Goal: Information Seeking & Learning: Learn about a topic

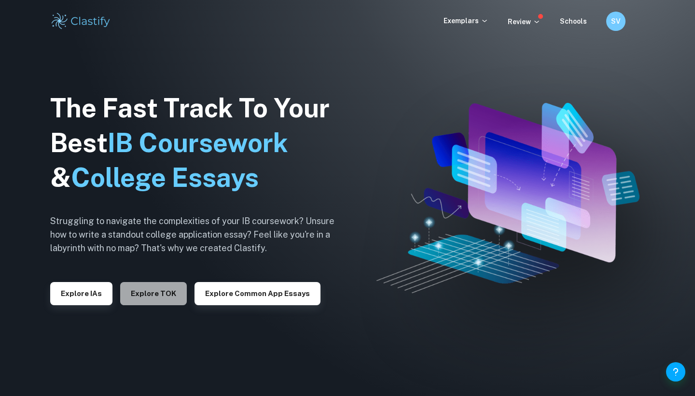
click at [152, 295] on button "Explore TOK" at bounding box center [153, 293] width 67 height 23
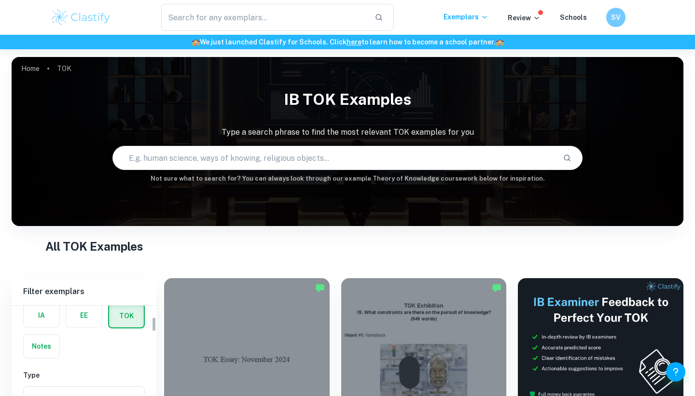
scroll to position [9, 0]
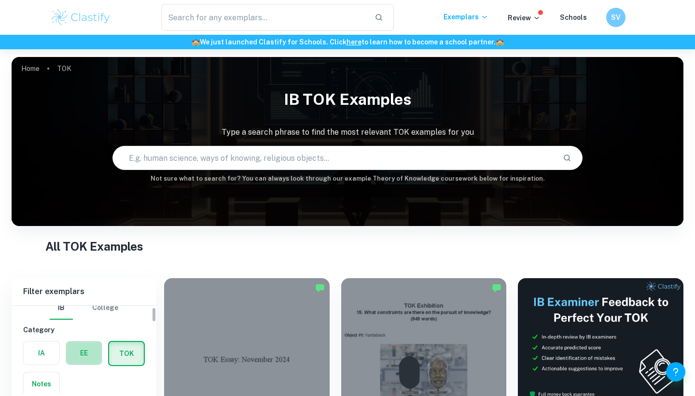
click at [81, 354] on label "button" at bounding box center [84, 352] width 36 height 23
click at [0, 0] on input "radio" at bounding box center [0, 0] width 0 height 0
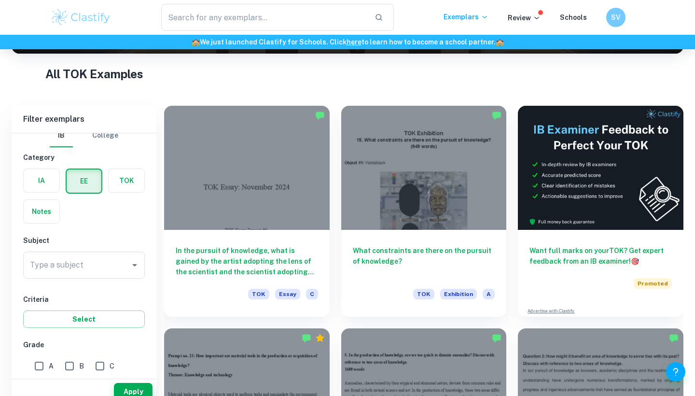
scroll to position [219, 0]
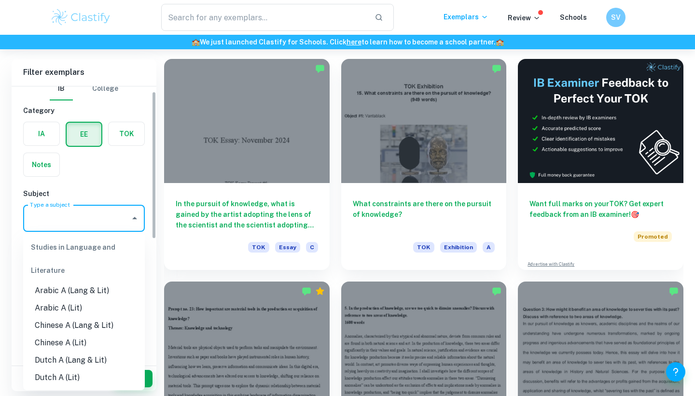
click at [95, 225] on input "Type a subject" at bounding box center [77, 218] width 99 height 18
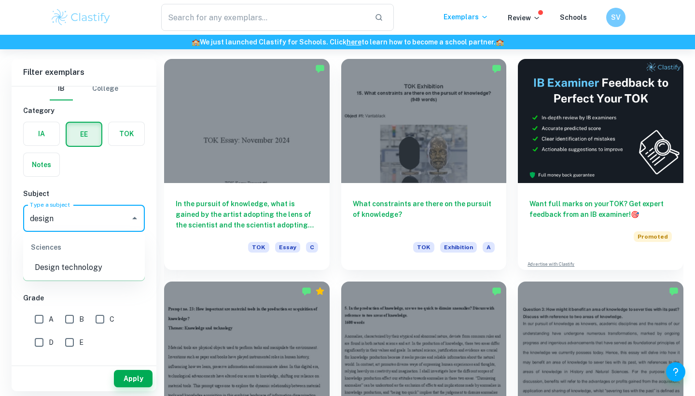
click at [76, 261] on li "Design technology" at bounding box center [84, 267] width 122 height 17
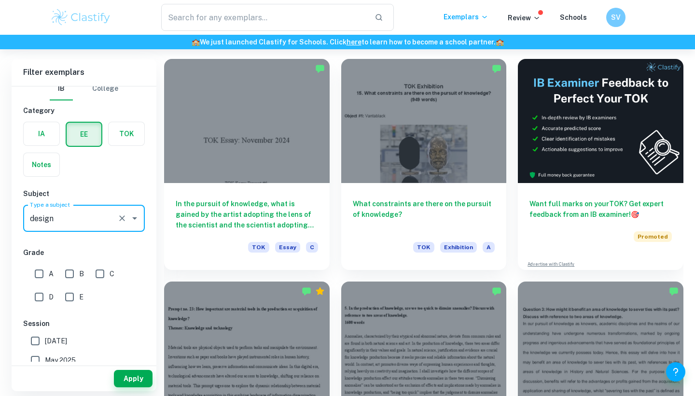
type input "Design technology"
click at [72, 294] on input "E" at bounding box center [69, 296] width 19 height 19
checkbox input "true"
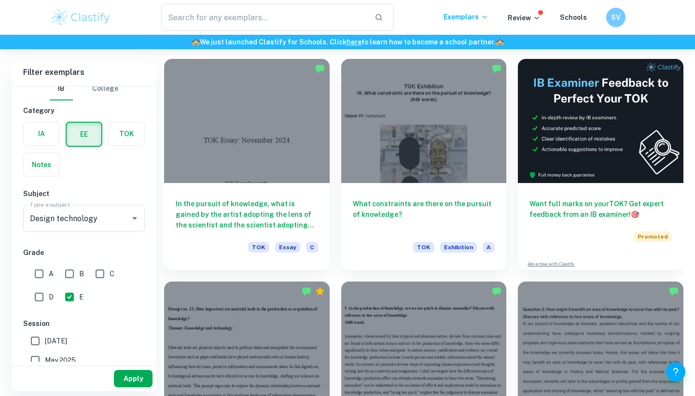
click at [120, 377] on button "Apply" at bounding box center [133, 378] width 39 height 17
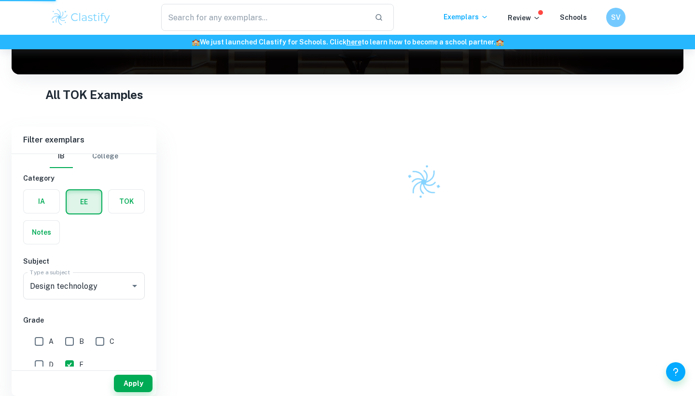
scroll to position [152, 0]
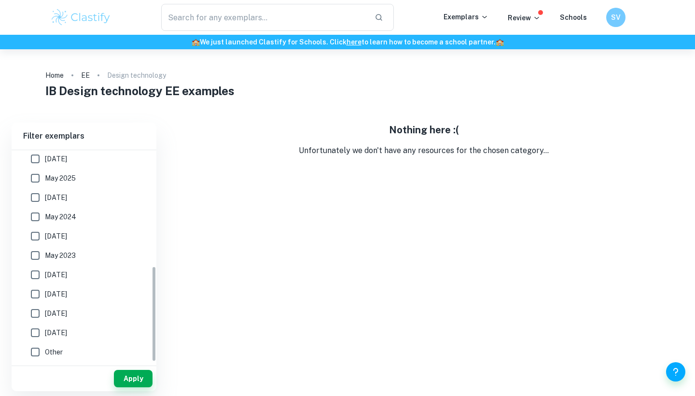
scroll to position [255, 0]
click at [35, 197] on input "[DATE]" at bounding box center [35, 197] width 19 height 19
checkbox input "true"
click at [35, 182] on input "May 2025" at bounding box center [35, 178] width 19 height 19
checkbox input "true"
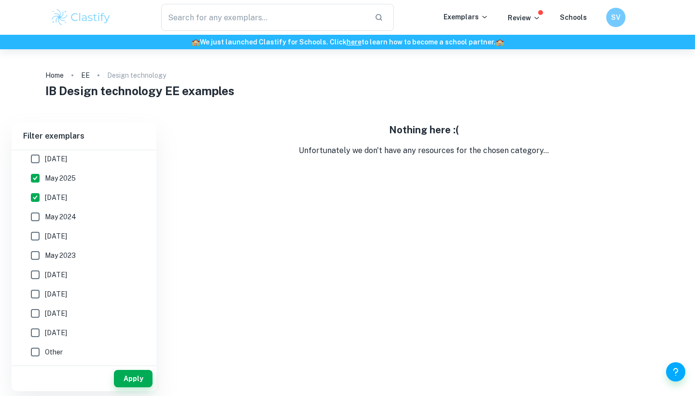
click at [31, 220] on input "May 2024" at bounding box center [35, 216] width 19 height 19
checkbox input "true"
click at [33, 234] on input "[DATE]" at bounding box center [35, 235] width 19 height 19
checkbox input "true"
click at [33, 250] on input "May 2023" at bounding box center [35, 255] width 19 height 19
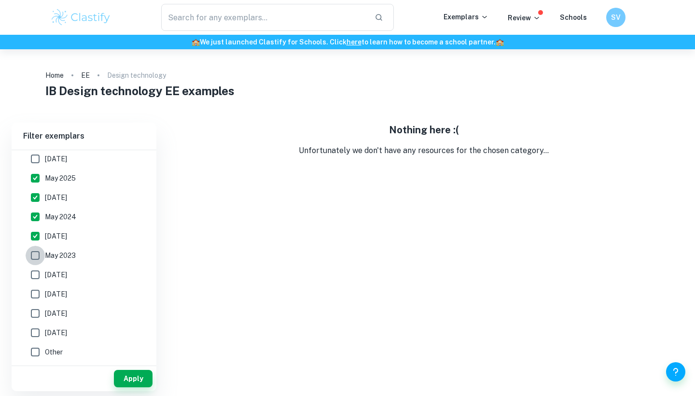
checkbox input "true"
click at [121, 372] on button "Apply" at bounding box center [133, 378] width 39 height 17
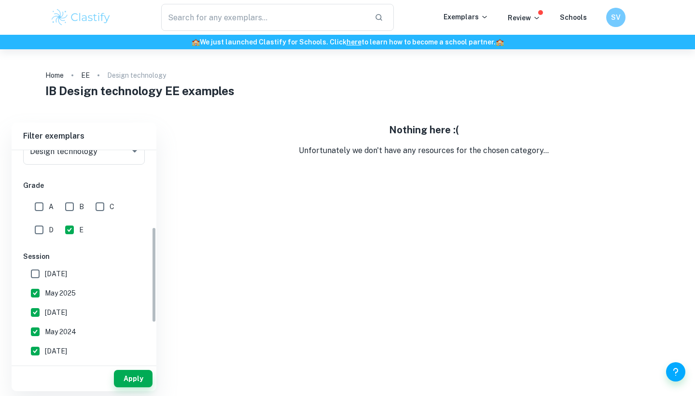
scroll to position [118, 0]
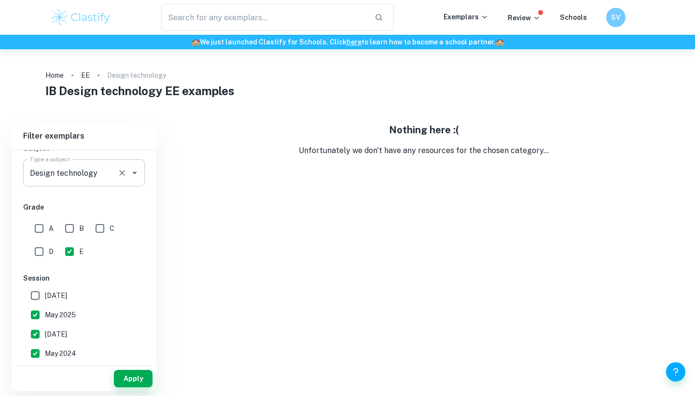
click at [75, 173] on input "Design technology" at bounding box center [71, 173] width 86 height 18
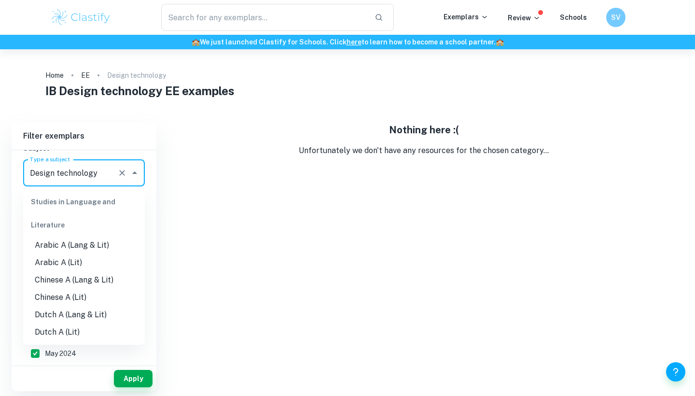
scroll to position [1033, 0]
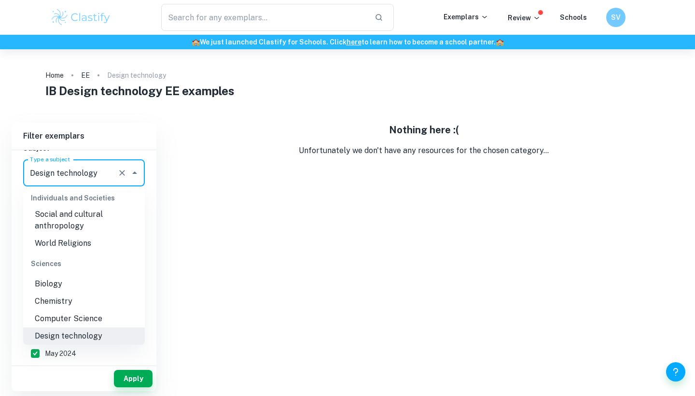
click at [124, 174] on icon "Clear" at bounding box center [122, 173] width 6 height 6
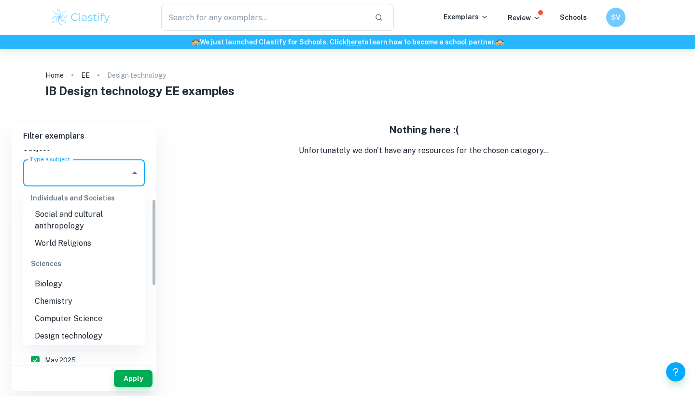
scroll to position [0, 0]
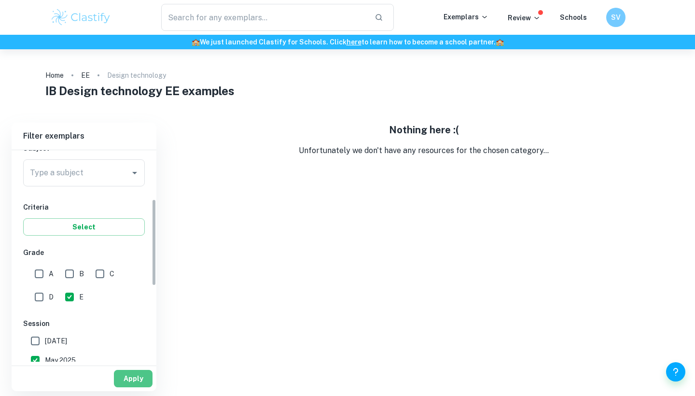
click at [128, 370] on button "Apply" at bounding box center [133, 378] width 39 height 17
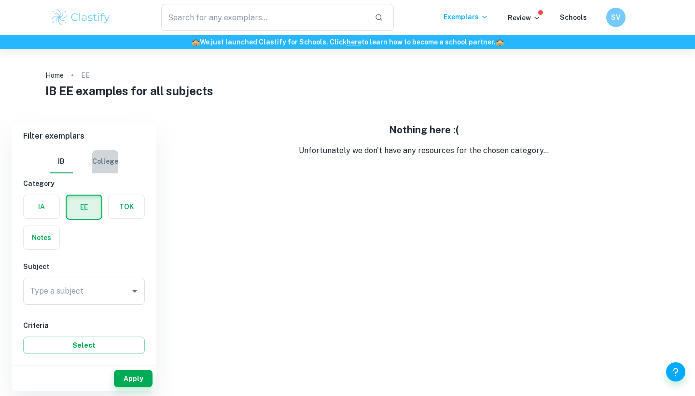
click at [110, 168] on button "College" at bounding box center [105, 161] width 26 height 23
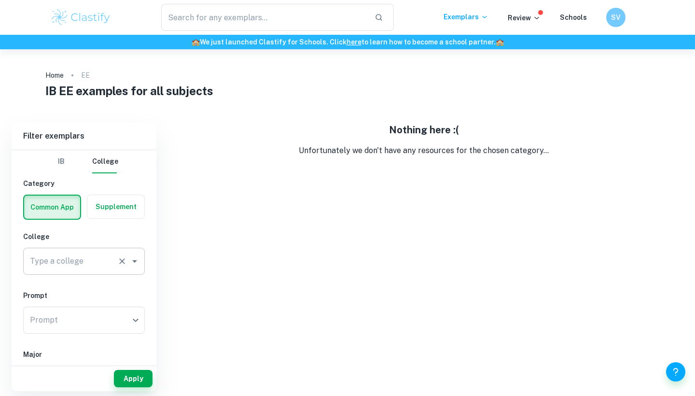
click at [85, 256] on input "Type a college" at bounding box center [71, 261] width 86 height 18
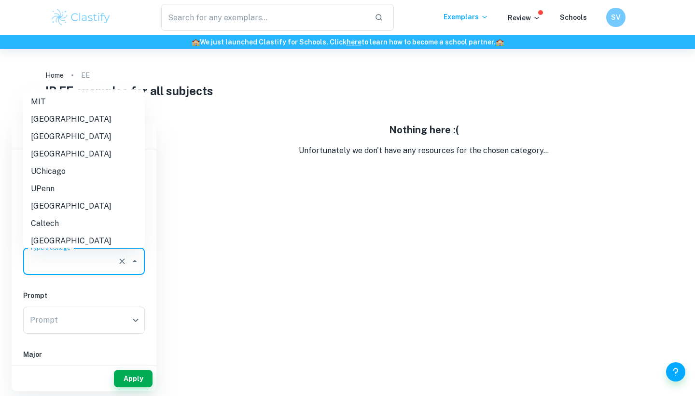
click at [71, 118] on li "[GEOGRAPHIC_DATA]" at bounding box center [84, 119] width 122 height 17
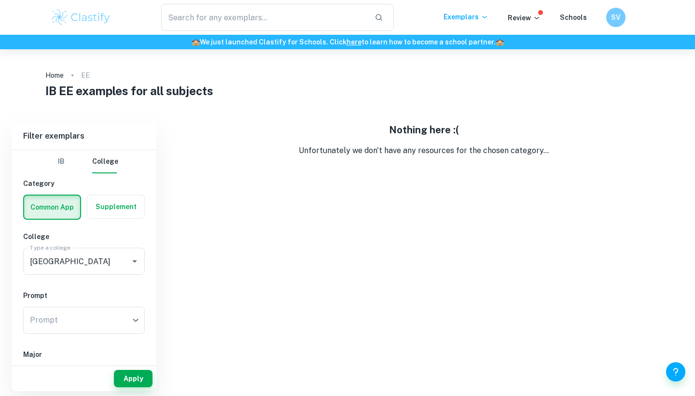
type input "[GEOGRAPHIC_DATA]"
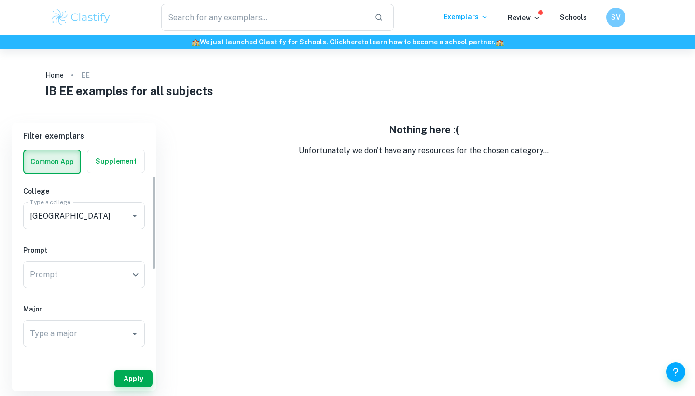
scroll to position [69, 0]
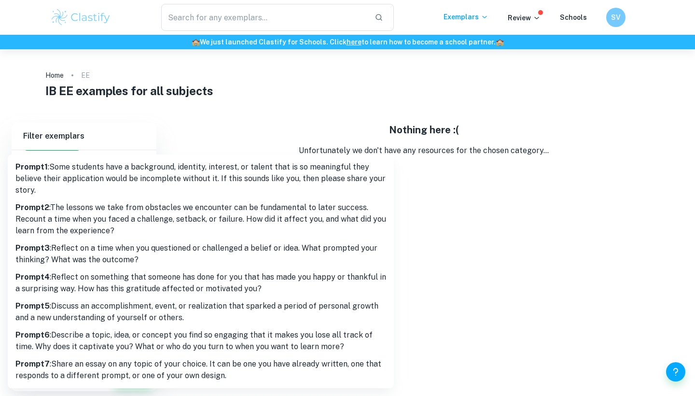
click at [88, 247] on body "We value your privacy We use cookies to enhance your browsing experience, serve…" at bounding box center [347, 247] width 695 height 396
click at [244, 103] on div at bounding box center [347, 198] width 695 height 396
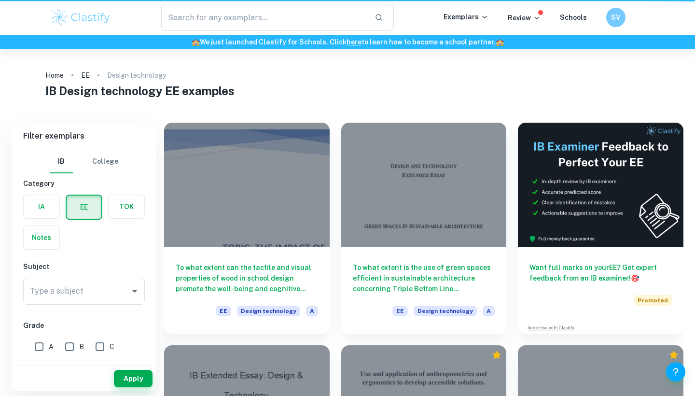
type input "Design technology"
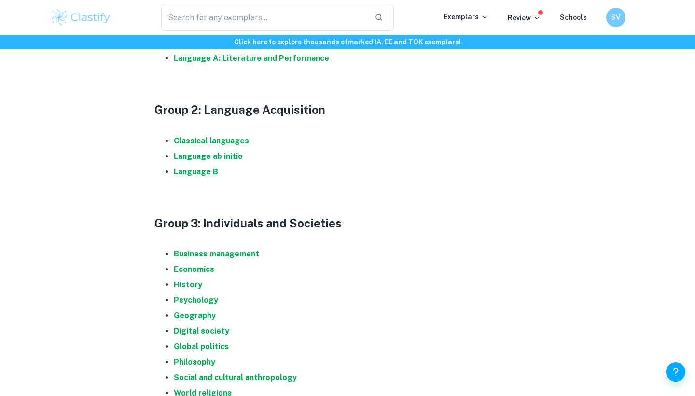
scroll to position [432, 0]
